Goal: Task Accomplishment & Management: Use online tool/utility

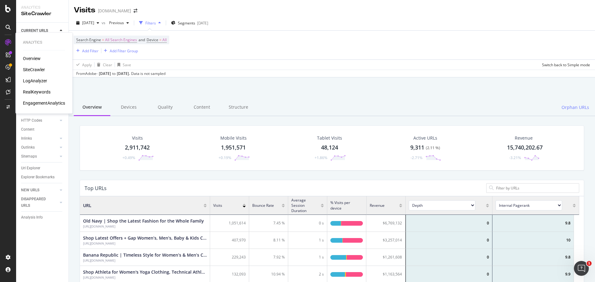
click at [36, 80] on div "LogAnalyzer" at bounding box center [35, 81] width 24 height 6
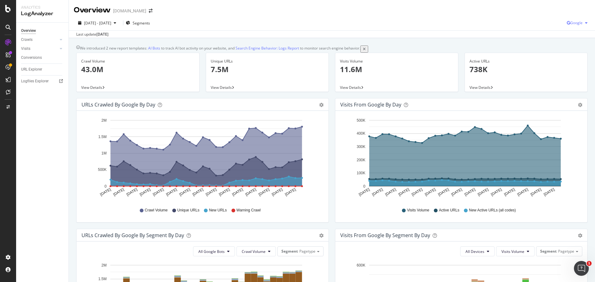
click at [570, 23] on span "Google" at bounding box center [576, 22] width 12 height 5
click at [568, 46] on span "Bing" at bounding box center [576, 47] width 23 height 6
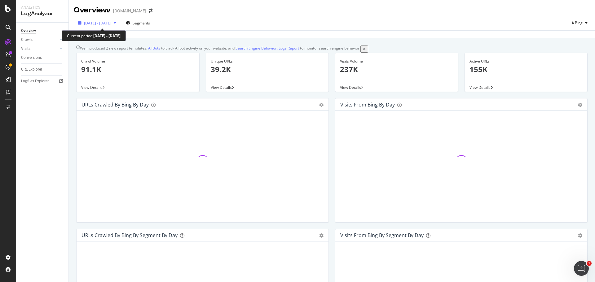
click at [111, 22] on span "[DATE] - [DATE]" at bounding box center [97, 22] width 27 height 5
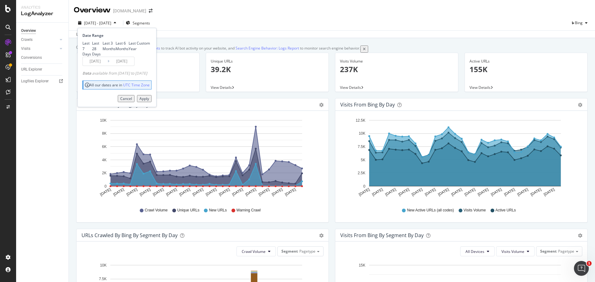
click at [116, 51] on div "Last 6 Months" at bounding box center [116, 46] width 0 height 11
type input "[DATE]"
click at [149, 101] on div "Apply" at bounding box center [144, 98] width 10 height 5
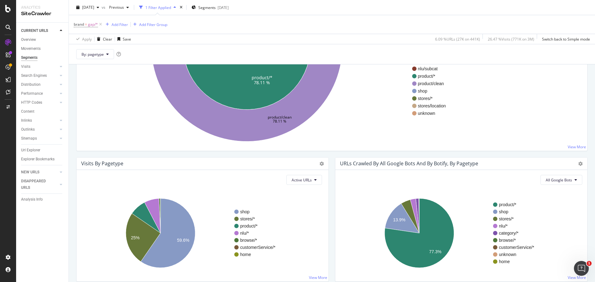
scroll to position [165, 0]
